Goal: Find specific page/section: Find specific page/section

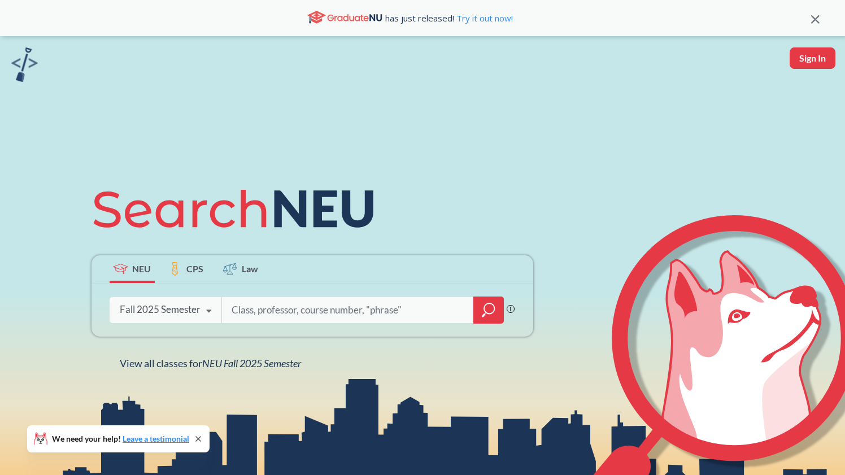
click at [202, 302] on icon at bounding box center [208, 311] width 21 height 32
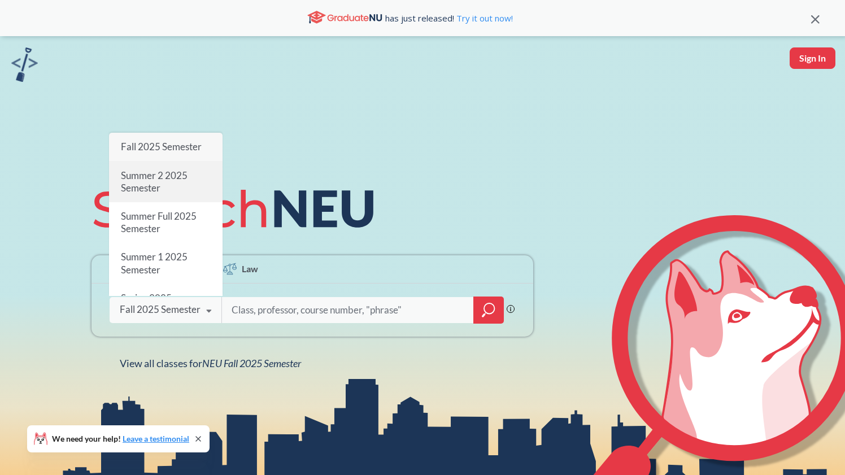
click at [175, 177] on span "Summer 2 2025 Semester" at bounding box center [153, 181] width 67 height 24
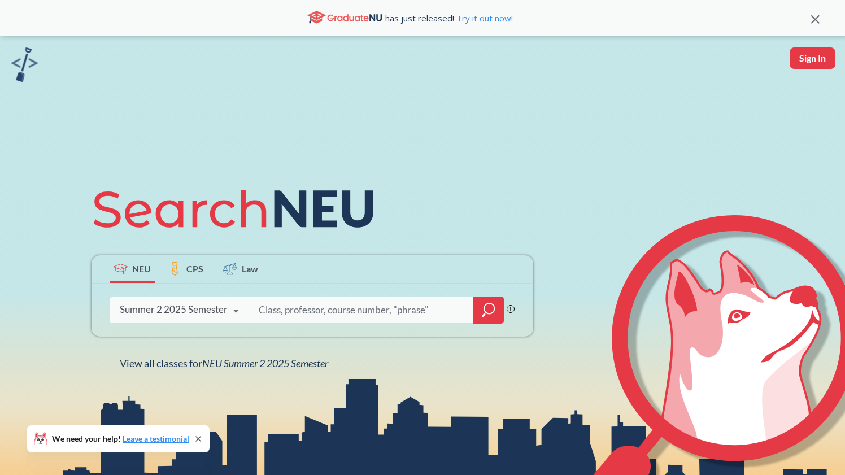
click at [493, 310] on icon "magnifying glass" at bounding box center [489, 310] width 14 height 16
click at [344, 309] on input "search" at bounding box center [362, 310] width 208 height 24
